Goal: Transaction & Acquisition: Subscribe to service/newsletter

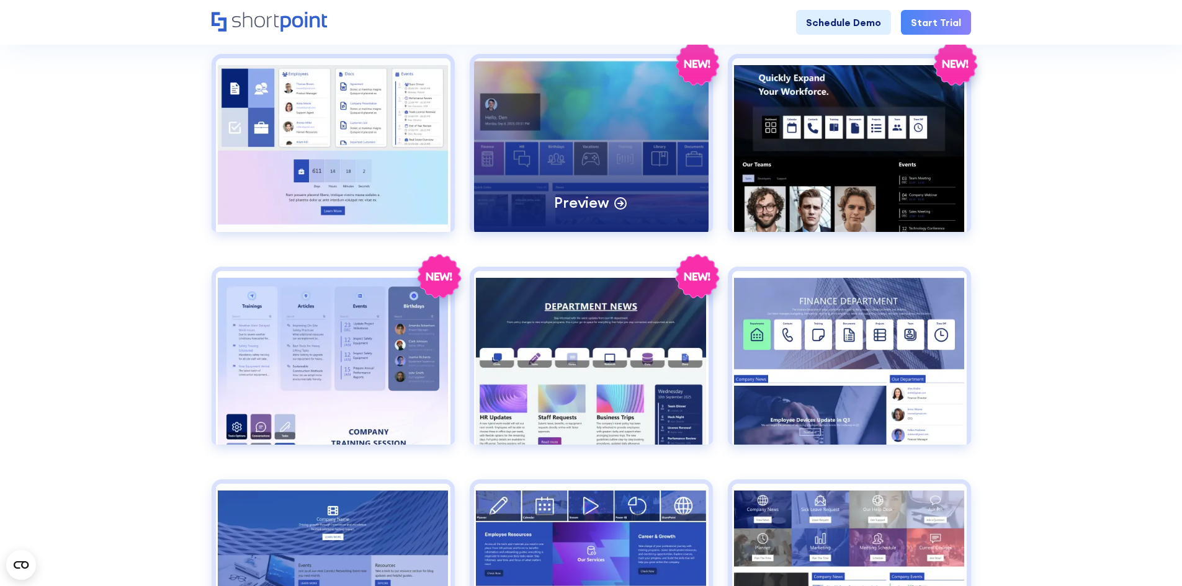
scroll to position [496, 0]
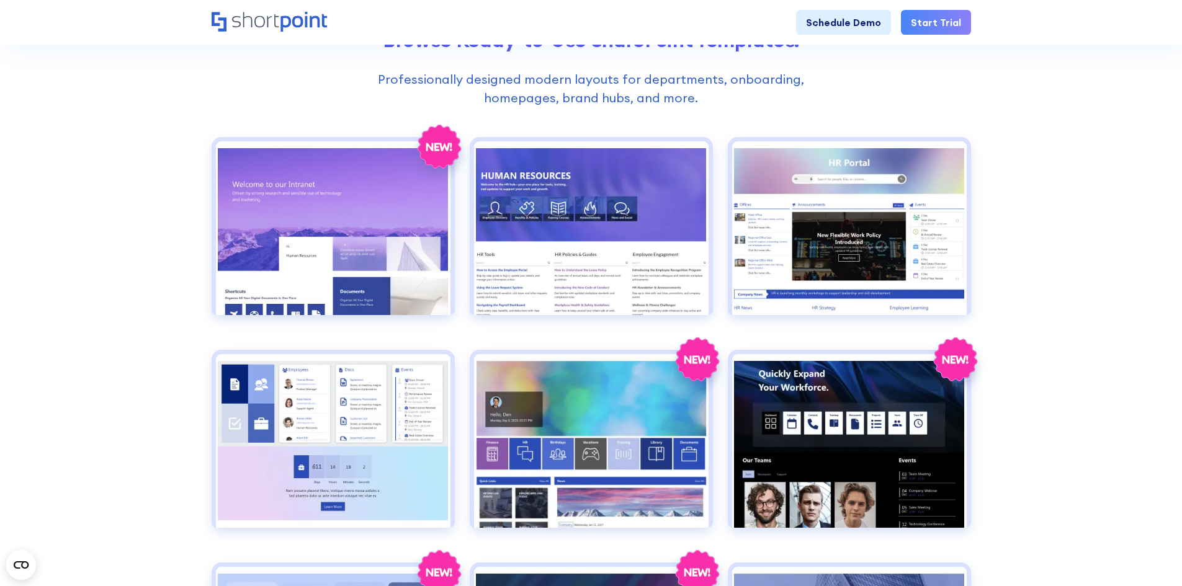
click at [918, 25] on link "Start Trial" at bounding box center [936, 22] width 70 height 25
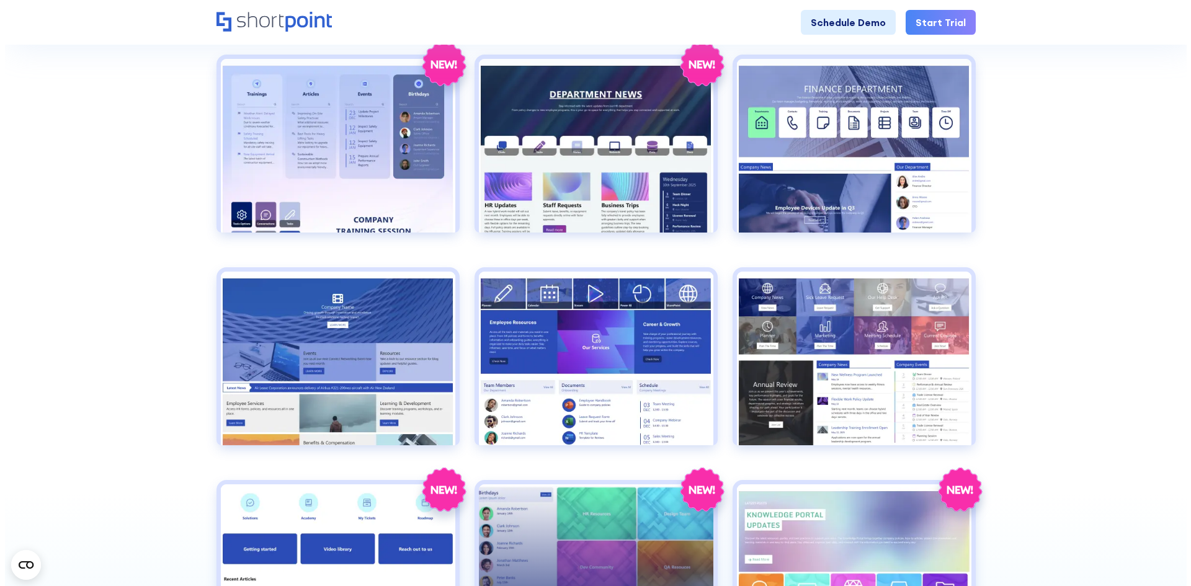
scroll to position [1117, 0]
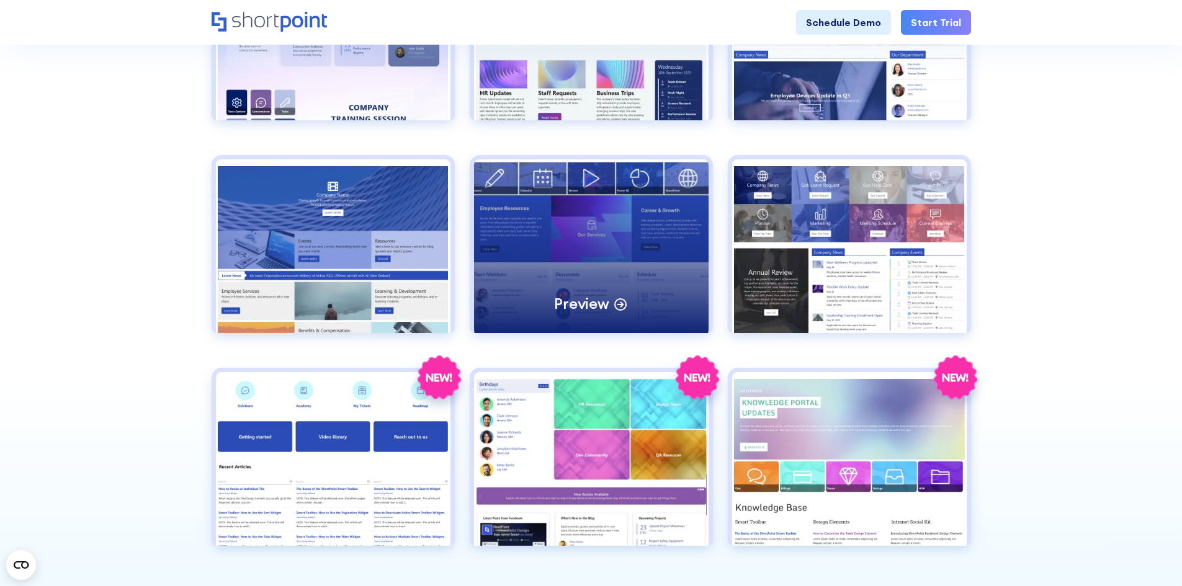
click at [577, 266] on div "Preview" at bounding box center [591, 246] width 235 height 174
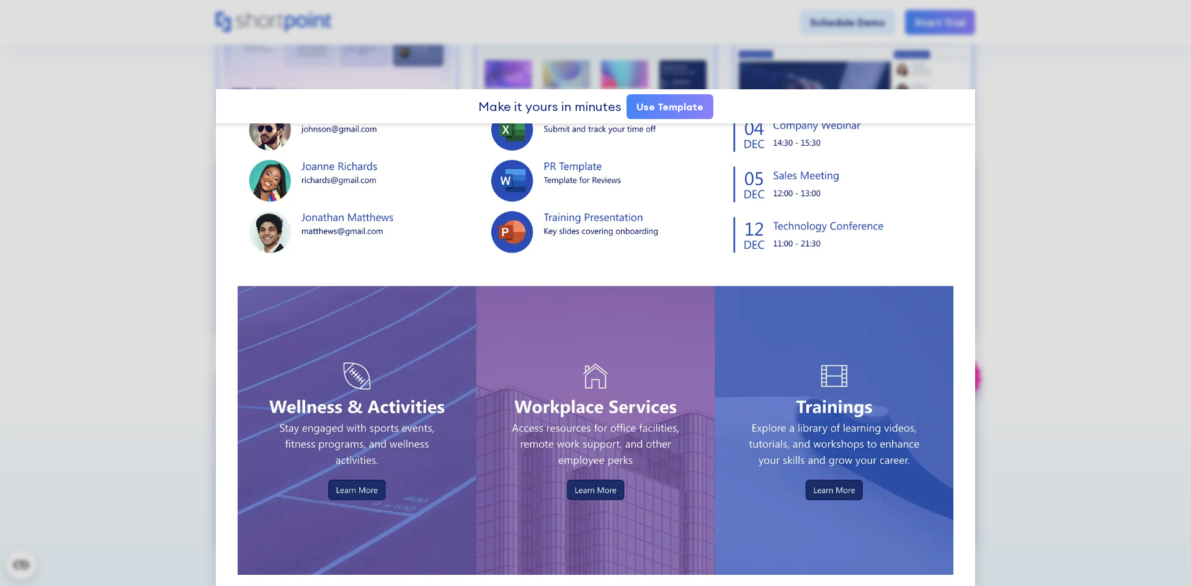
scroll to position [0, 0]
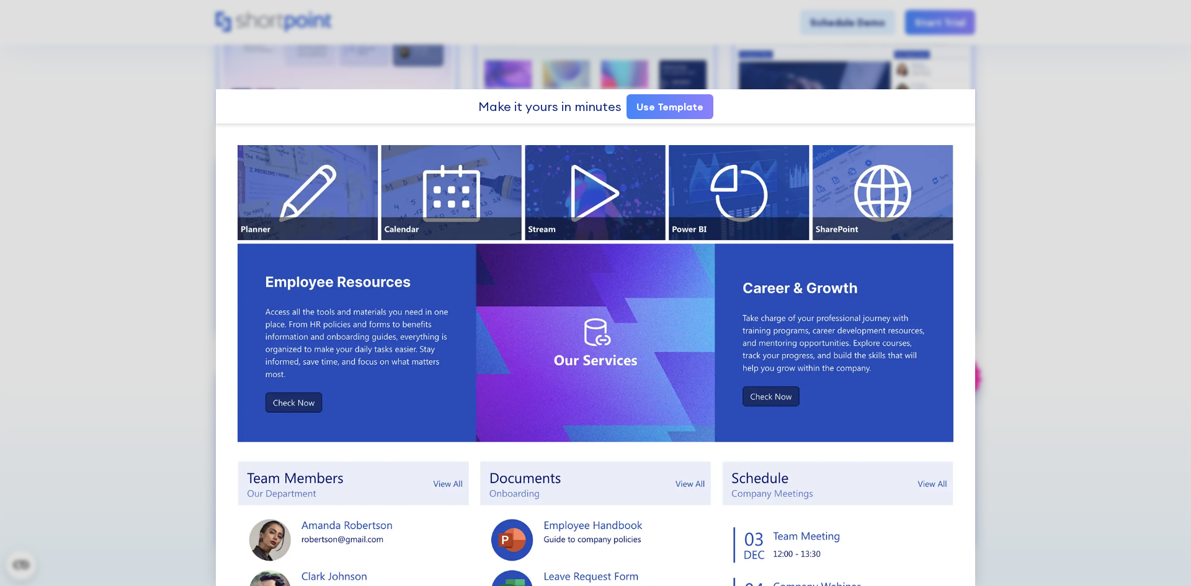
click at [642, 111] on link "Use Template" at bounding box center [670, 106] width 87 height 25
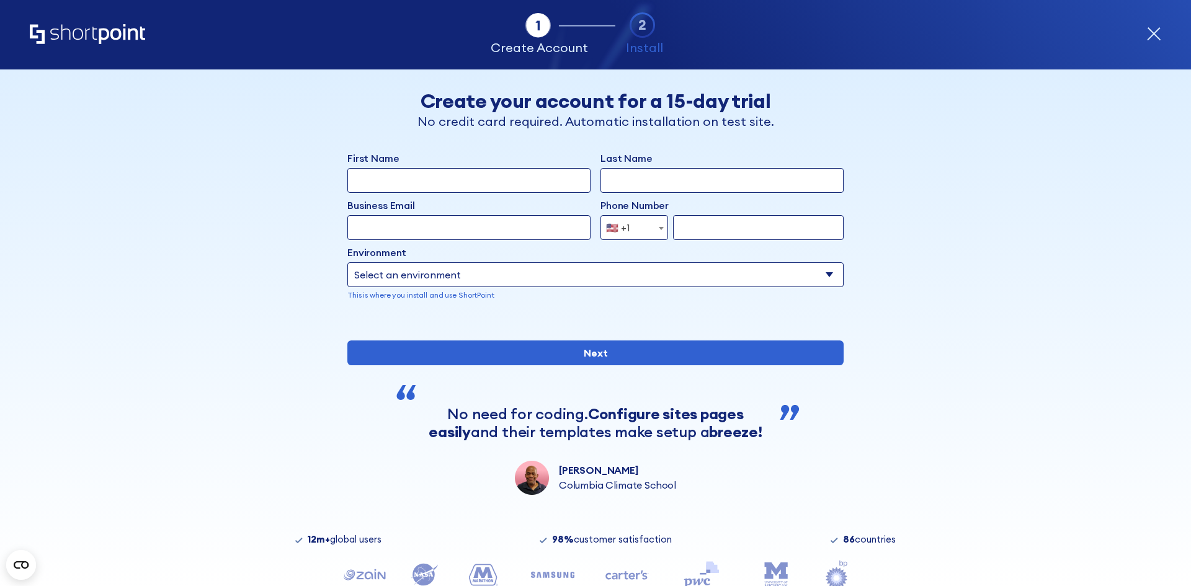
click at [549, 179] on input "First Name" at bounding box center [469, 180] width 243 height 25
type input "Vivek"
click at [675, 182] on input "Last Name" at bounding box center [722, 180] width 243 height 25
type input "Kothapalli"
click at [688, 229] on input "form" at bounding box center [758, 227] width 171 height 25
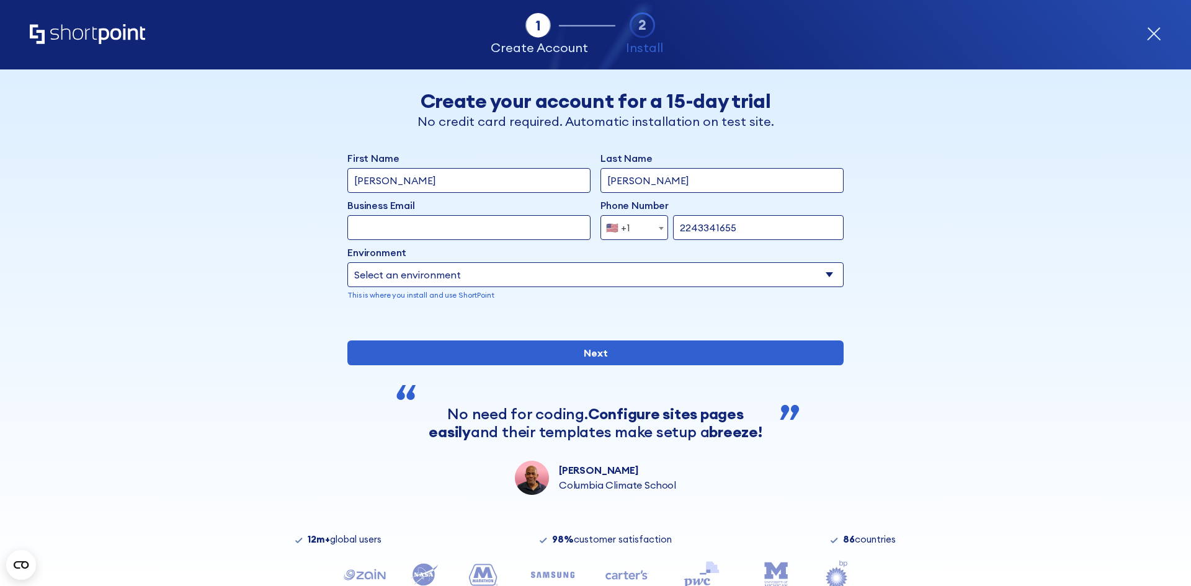
type input "2243341655"
click at [556, 232] on input "Business Email" at bounding box center [469, 227] width 243 height 25
click at [605, 259] on label "Environment" at bounding box center [596, 252] width 496 height 15
click at [605, 263] on select "Select an environment Microsoft 365 SharePoint Online SharePoint Subscription E…" at bounding box center [596, 275] width 496 height 25
click at [544, 269] on select "Select an environment Microsoft 365 SharePoint Online SharePoint Subscription E…" at bounding box center [596, 275] width 496 height 25
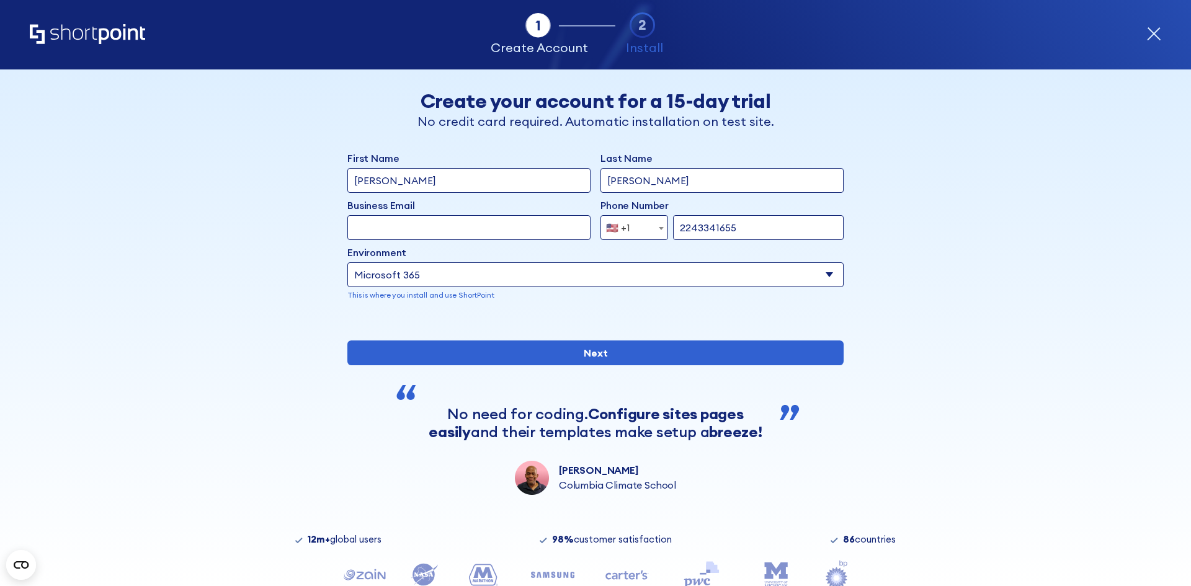
click at [348, 263] on select "Select an environment Microsoft 365 SharePoint Online SharePoint Subscription E…" at bounding box center [596, 275] width 496 height 25
click at [449, 274] on select "Select an environment Microsoft 365 SharePoint Online SharePoint Subscription E…" at bounding box center [596, 275] width 496 height 25
select select "SharePoint Online"
click at [348, 263] on select "Select an environment Microsoft 365 SharePoint Online SharePoint Subscription E…" at bounding box center [596, 275] width 496 height 25
click at [467, 223] on input "Business Email" at bounding box center [469, 227] width 243 height 25
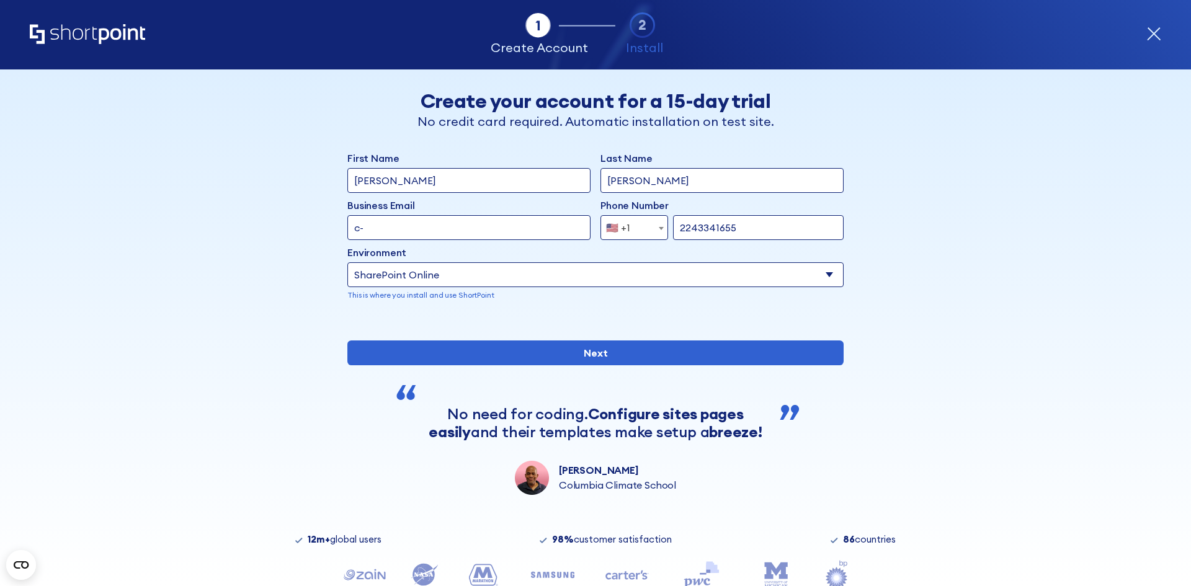
type input "c-vkothapa@pa.gov"
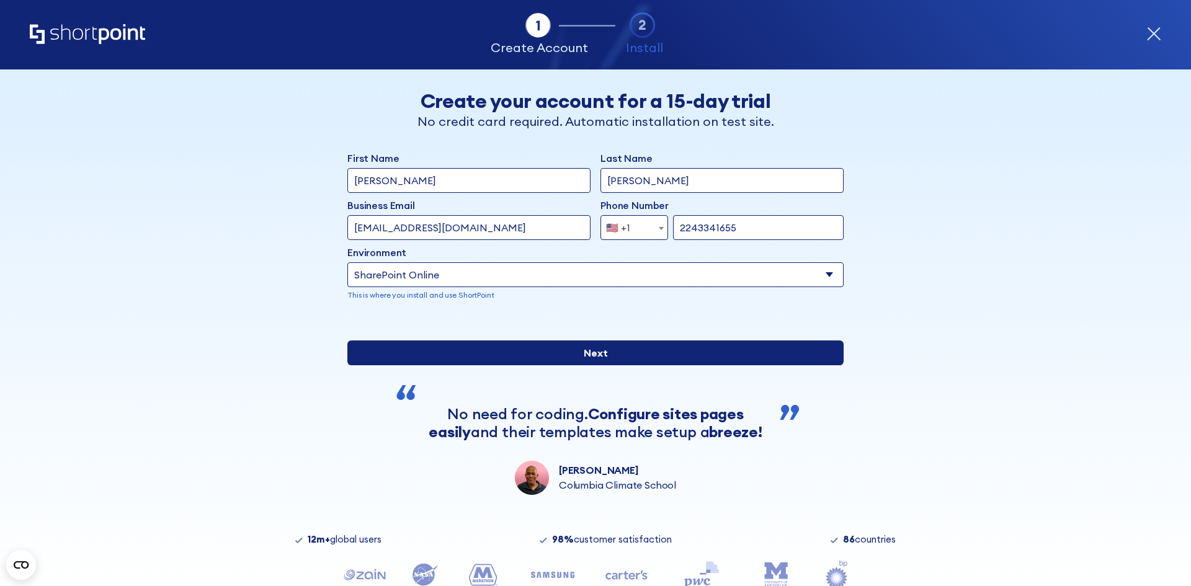
click at [492, 366] on input "Next" at bounding box center [596, 353] width 496 height 25
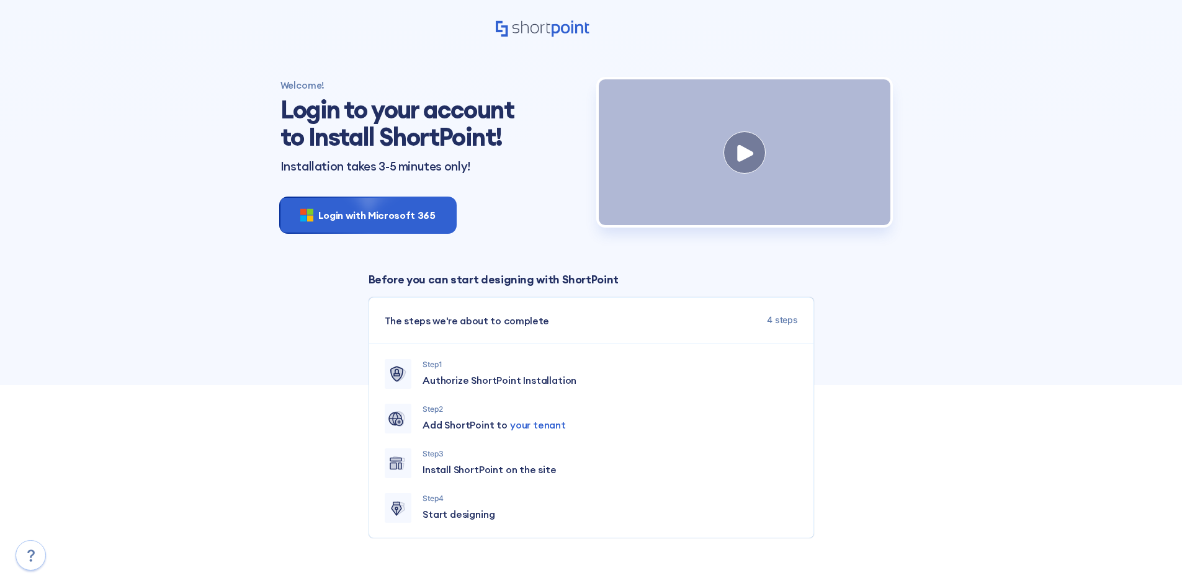
scroll to position [62, 0]
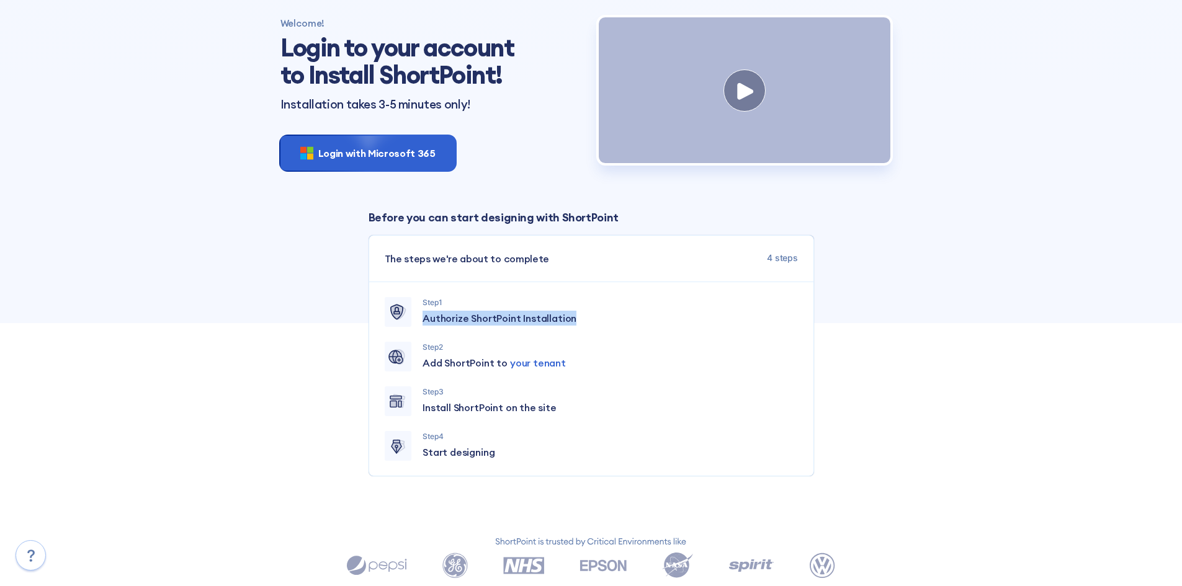
drag, startPoint x: 420, startPoint y: 326, endPoint x: 583, endPoint y: 324, distance: 162.6
click at [583, 324] on div "Step 1 Authorize ShortPoint Installation" at bounding box center [591, 312] width 413 height 30
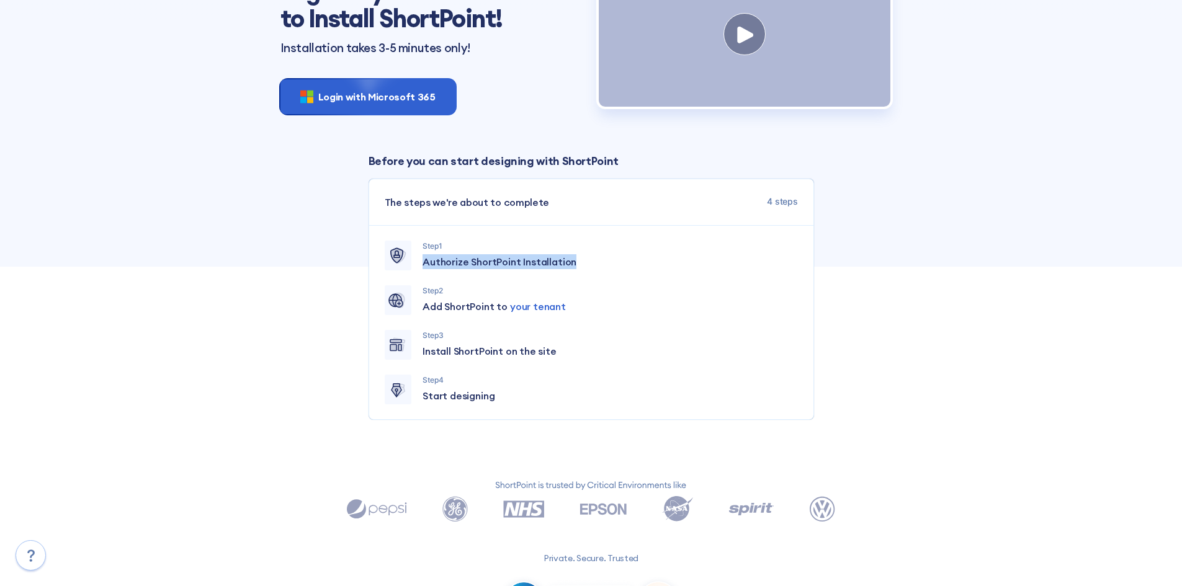
scroll to position [226, 0]
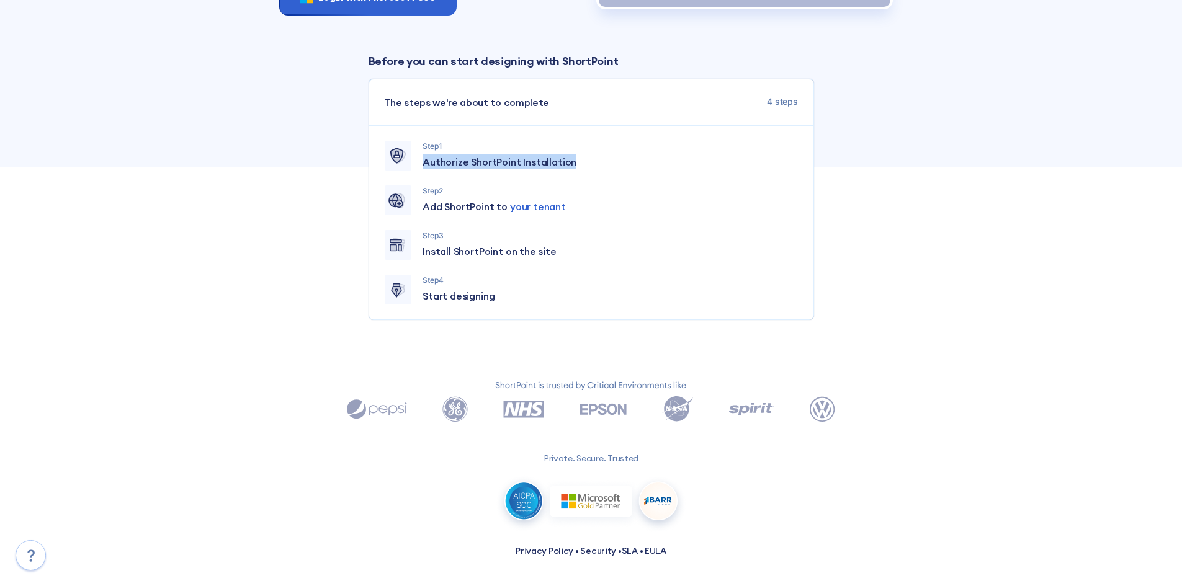
click at [546, 161] on span "Authorize ShortPoint Installation" at bounding box center [500, 162] width 154 height 15
drag, startPoint x: 573, startPoint y: 159, endPoint x: 423, endPoint y: 155, distance: 150.3
click at [423, 155] on p "Authorize ShortPoint Installation" at bounding box center [610, 162] width 375 height 15
click at [573, 181] on div "Step 1 Authorize ShortPoint Installation Step 2 Add ShortPoint to your tenant S…" at bounding box center [591, 223] width 444 height 194
drag, startPoint x: 572, startPoint y: 207, endPoint x: 421, endPoint y: 211, distance: 150.2
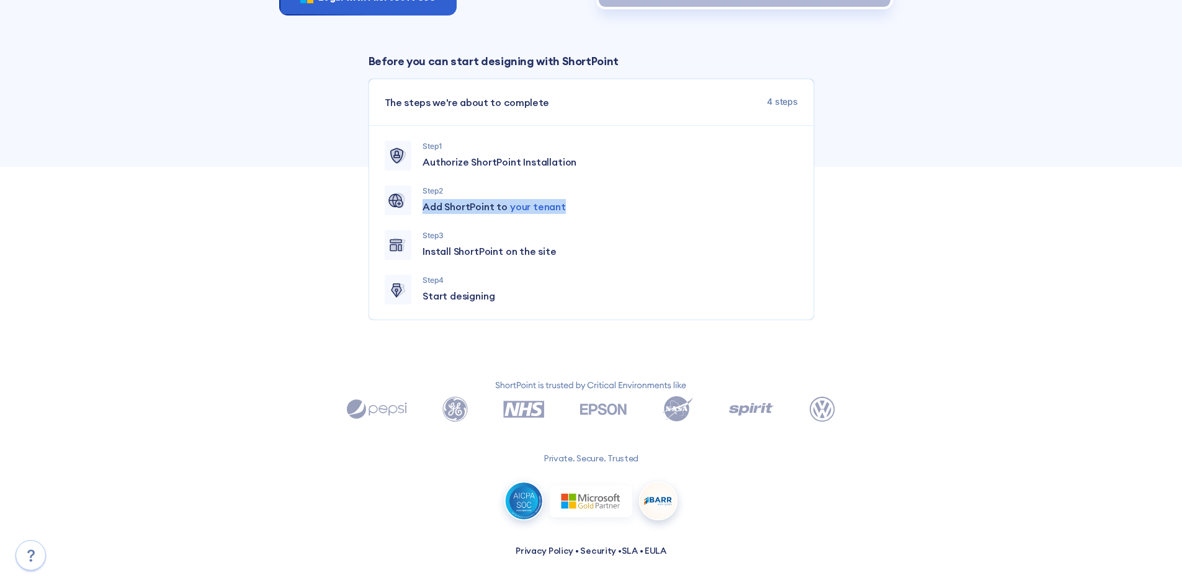
click at [421, 211] on div "Step 2 Add ShortPoint to your tenant" at bounding box center [591, 201] width 413 height 30
click at [571, 220] on div "Step 1 Authorize ShortPoint Installation Step 2 Add ShortPoint to your tenant S…" at bounding box center [591, 223] width 444 height 194
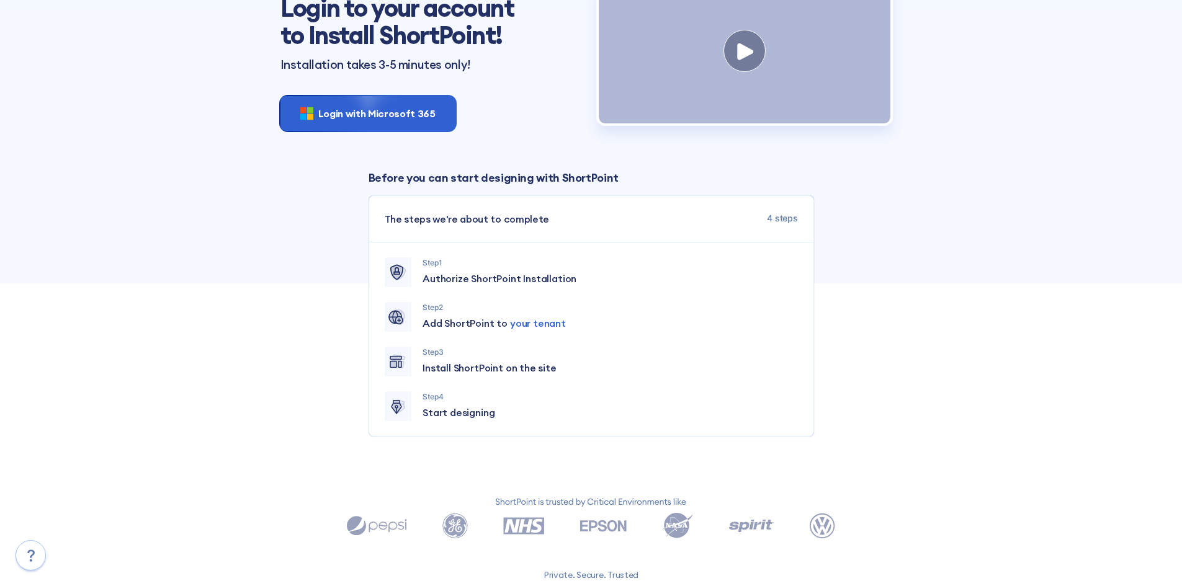
scroll to position [164, 0]
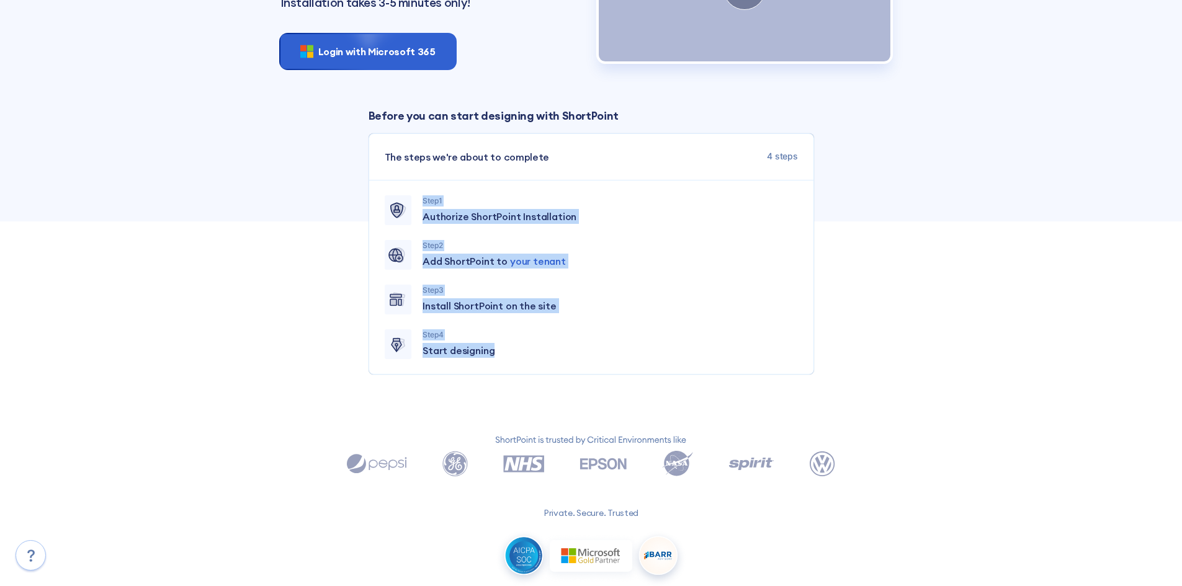
drag, startPoint x: 535, startPoint y: 359, endPoint x: 411, endPoint y: 217, distance: 188.2
click at [411, 217] on div "Step 1 Authorize ShortPoint Installation Step 2 Add ShortPoint to your tenant S…" at bounding box center [591, 278] width 444 height 194
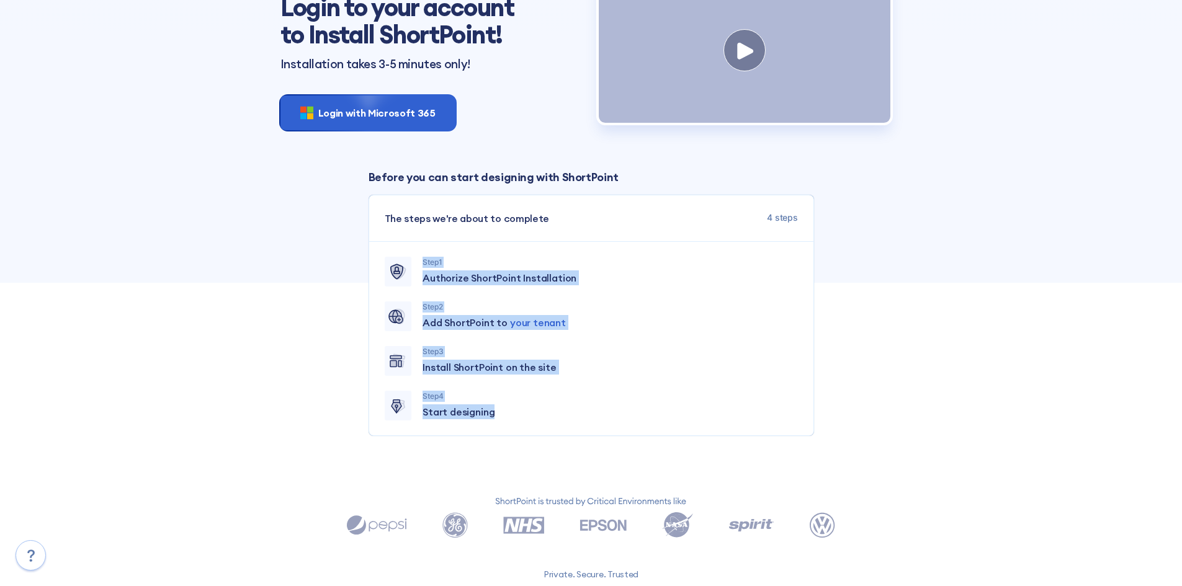
scroll to position [124, 0]
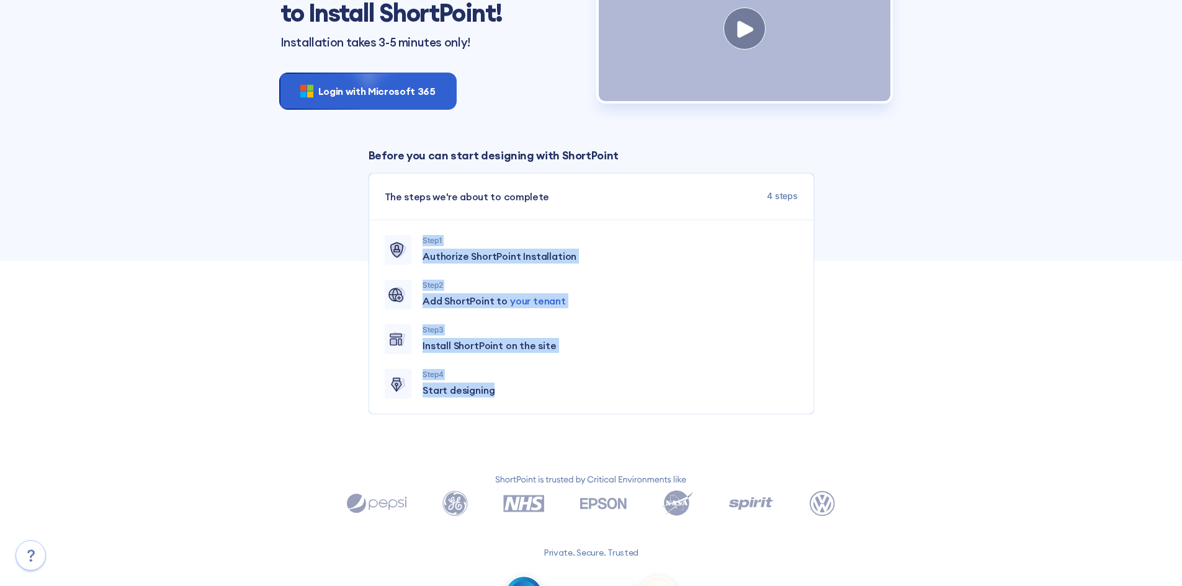
click at [617, 305] on p "Add ShortPoint to your tenant" at bounding box center [610, 301] width 375 height 15
drag, startPoint x: 511, startPoint y: 409, endPoint x: 425, endPoint y: 264, distance: 168.1
click at [425, 264] on div "Step 1 Authorize ShortPoint Installation Step 2 Add ShortPoint to your tenant S…" at bounding box center [591, 317] width 444 height 194
click at [649, 331] on div "Step 1 Authorize ShortPoint Installation Step 2 Add ShortPoint to your tenant S…" at bounding box center [591, 317] width 444 height 194
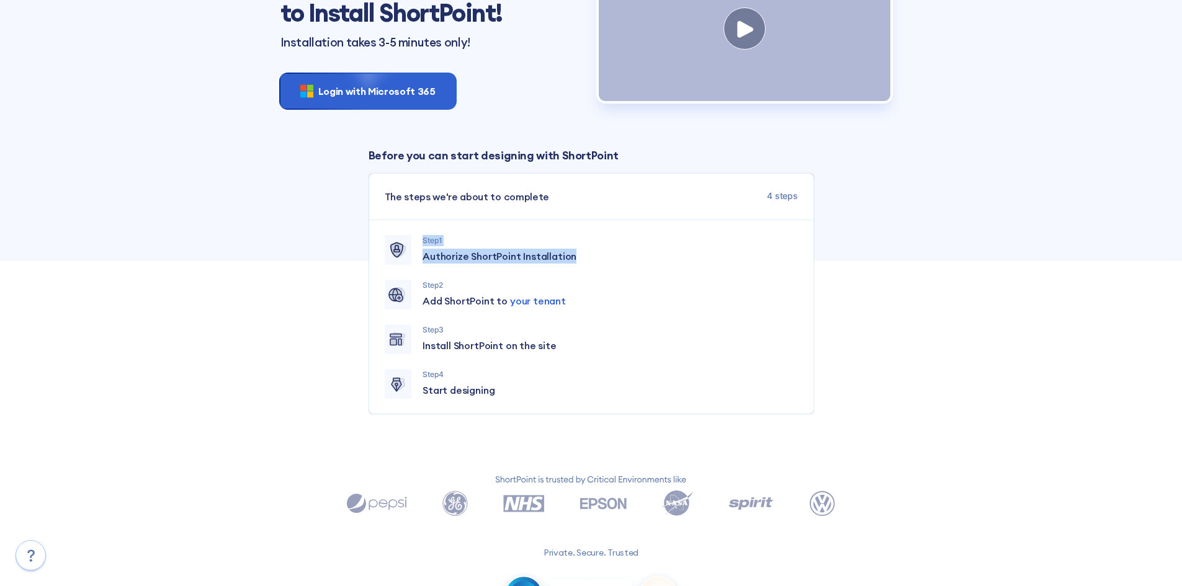
drag, startPoint x: 579, startPoint y: 263, endPoint x: 403, endPoint y: 255, distance: 176.4
click at [403, 255] on div "Step 1 Authorize ShortPoint Installation" at bounding box center [591, 250] width 413 height 30
drag, startPoint x: 560, startPoint y: 306, endPoint x: 412, endPoint y: 289, distance: 148.7
click at [412, 289] on div "Step 2 Add ShortPoint to your tenant" at bounding box center [591, 295] width 413 height 30
click at [550, 259] on span "Authorize ShortPoint Installation" at bounding box center [500, 256] width 154 height 15
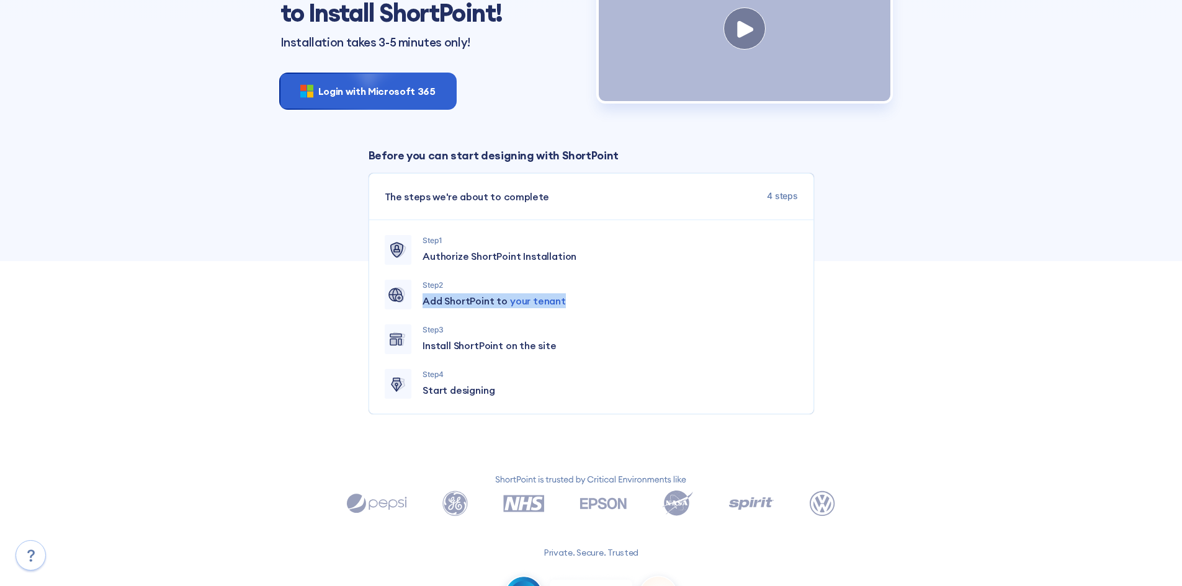
drag, startPoint x: 558, startPoint y: 302, endPoint x: 421, endPoint y: 315, distance: 137.1
click at [421, 310] on div "Step 2 Add ShortPoint to your tenant" at bounding box center [591, 295] width 413 height 30
drag, startPoint x: 571, startPoint y: 356, endPoint x: 422, endPoint y: 361, distance: 149.0
click at [422, 354] on div "Step 3 Install ShortPoint on the site" at bounding box center [591, 340] width 413 height 30
click at [431, 354] on div "Step 3 Install ShortPoint on the site" at bounding box center [610, 340] width 375 height 30
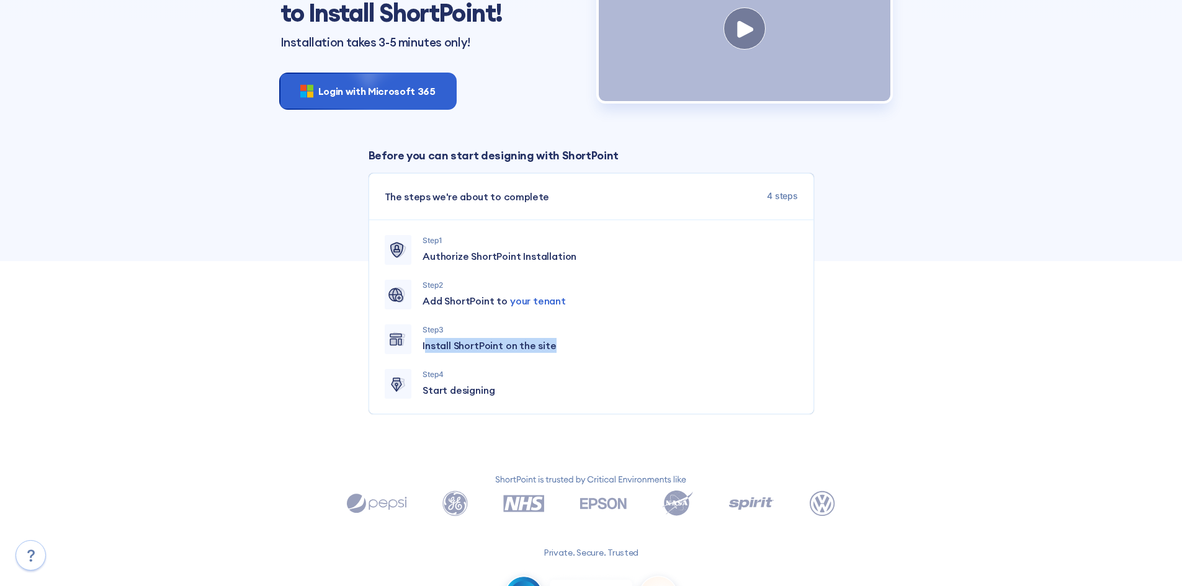
drag, startPoint x: 427, startPoint y: 357, endPoint x: 552, endPoint y: 356, distance: 124.7
click at [552, 353] on p "Install ShortPoint on the site" at bounding box center [610, 345] width 375 height 15
click at [405, 344] on icon at bounding box center [398, 339] width 16 height 15
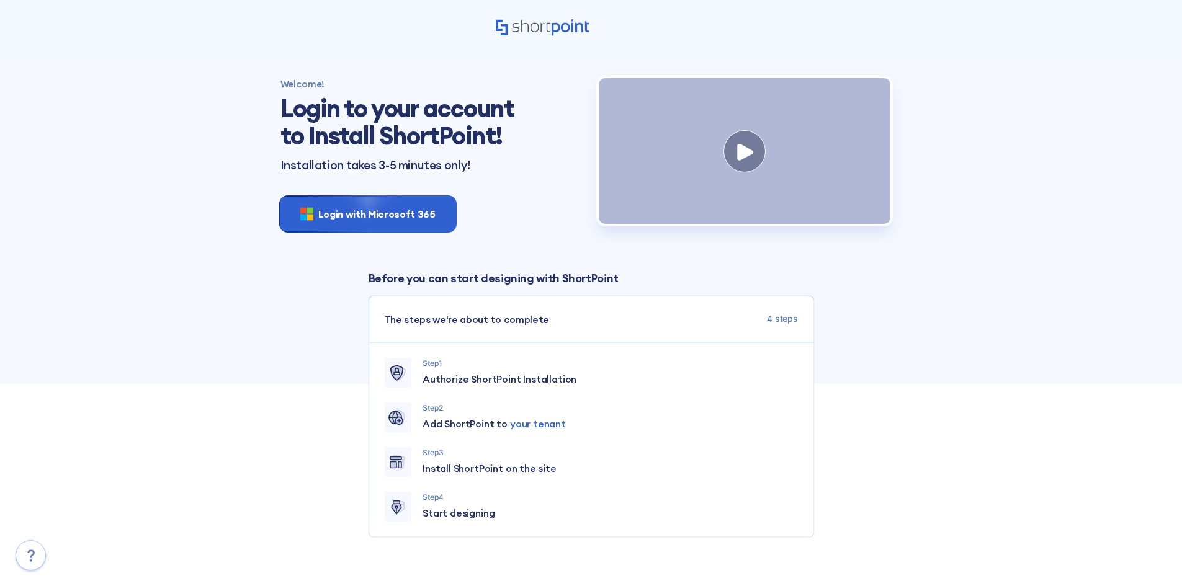
scroll to position [0, 0]
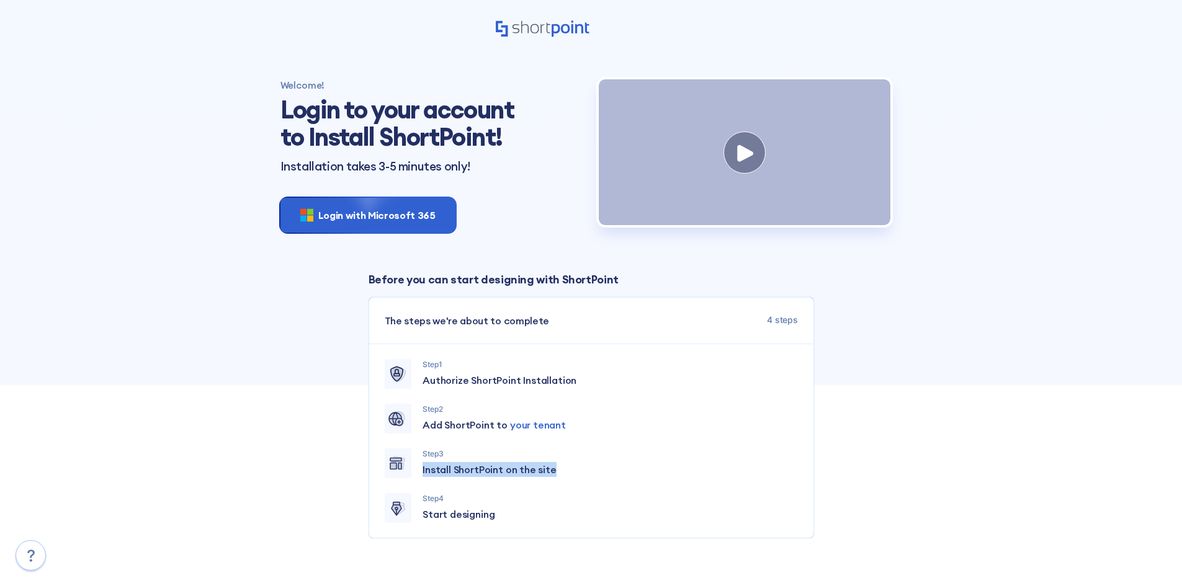
drag, startPoint x: 418, startPoint y: 478, endPoint x: 560, endPoint y: 480, distance: 141.5
click at [560, 478] on div "Step 3 Install ShortPoint on the site" at bounding box center [591, 464] width 413 height 30
drag, startPoint x: 517, startPoint y: 529, endPoint x: 389, endPoint y: 522, distance: 128.1
click at [389, 522] on div "Step 4 Start designing" at bounding box center [591, 508] width 413 height 30
drag, startPoint x: 321, startPoint y: 161, endPoint x: 466, endPoint y: 166, distance: 145.3
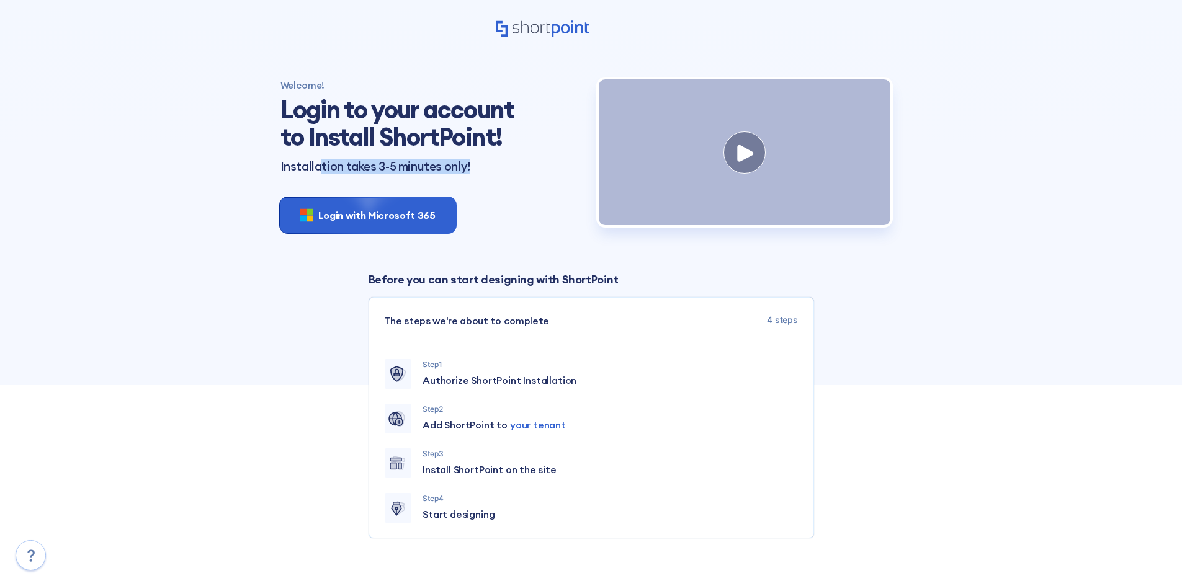
click at [466, 165] on p "Installation takes 3-5 minutes only!" at bounding box center [431, 166] width 303 height 13
click at [336, 223] on div "Login with Microsoft 365" at bounding box center [367, 215] width 175 height 35
